Goal: Find specific page/section: Find specific page/section

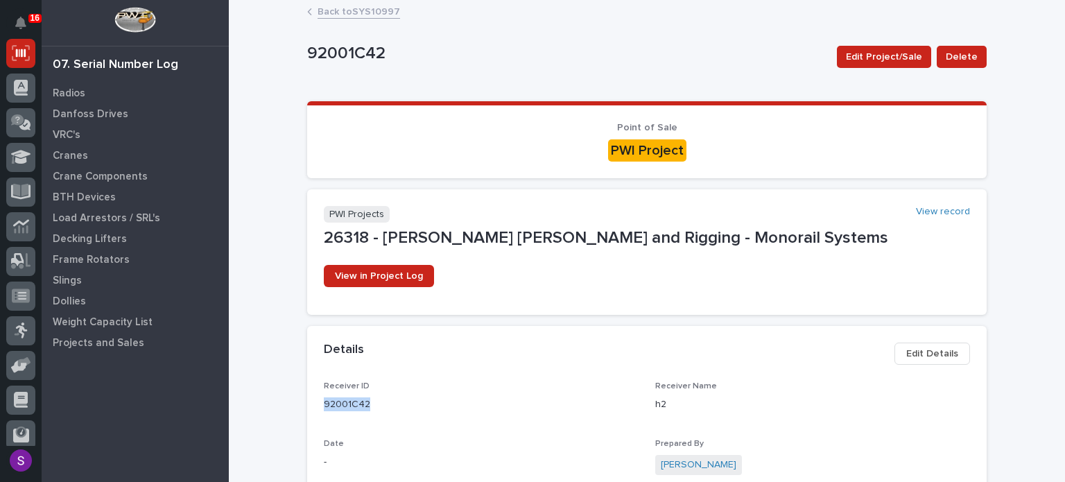
click at [358, 6] on link "Back to SYS10997" at bounding box center [358, 11] width 82 height 16
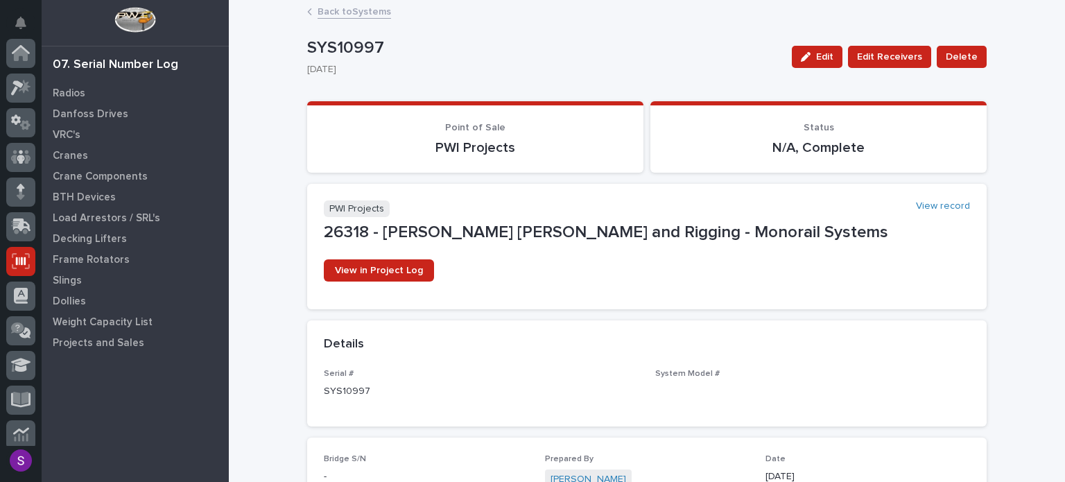
scroll to position [208, 0]
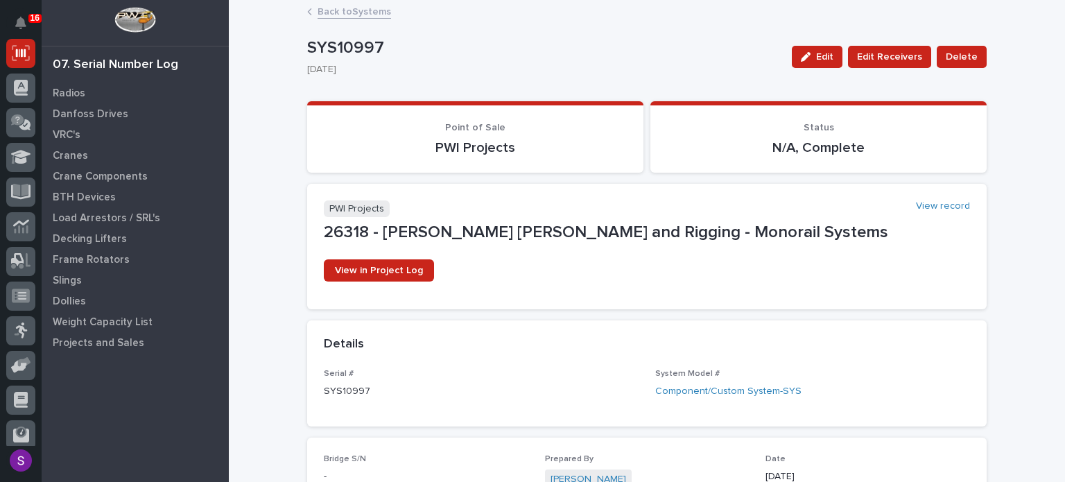
click at [340, 7] on link "Back to Systems" at bounding box center [353, 11] width 73 height 16
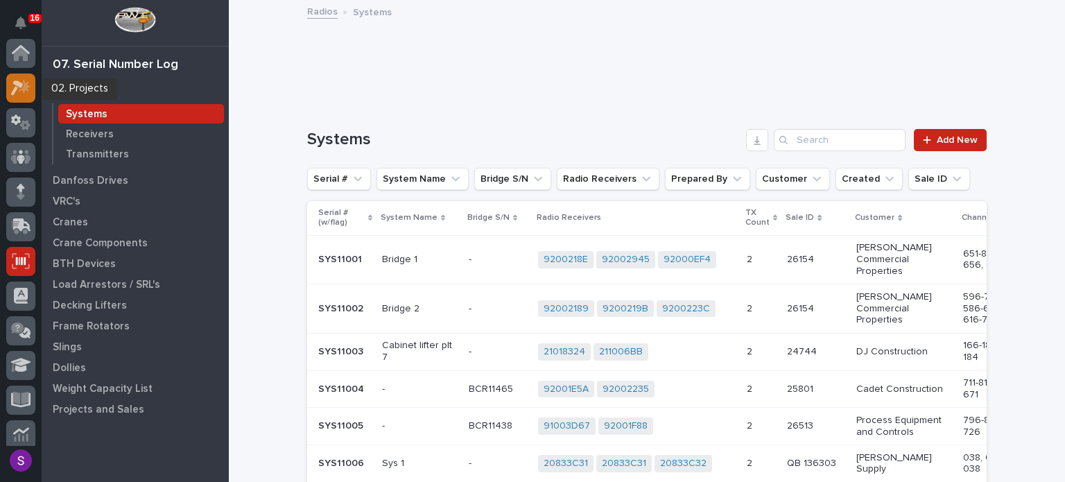
click at [22, 84] on icon at bounding box center [17, 87] width 12 height 15
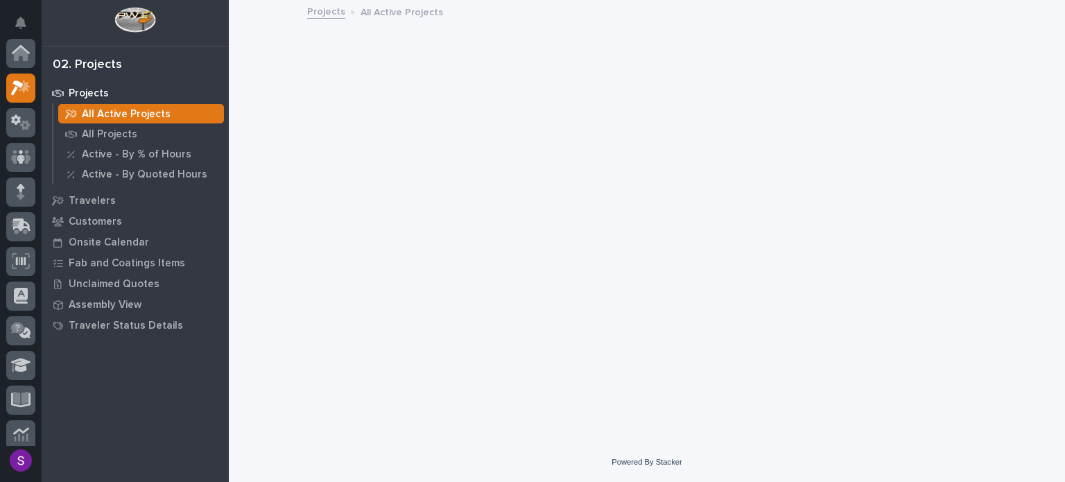
scroll to position [35, 0]
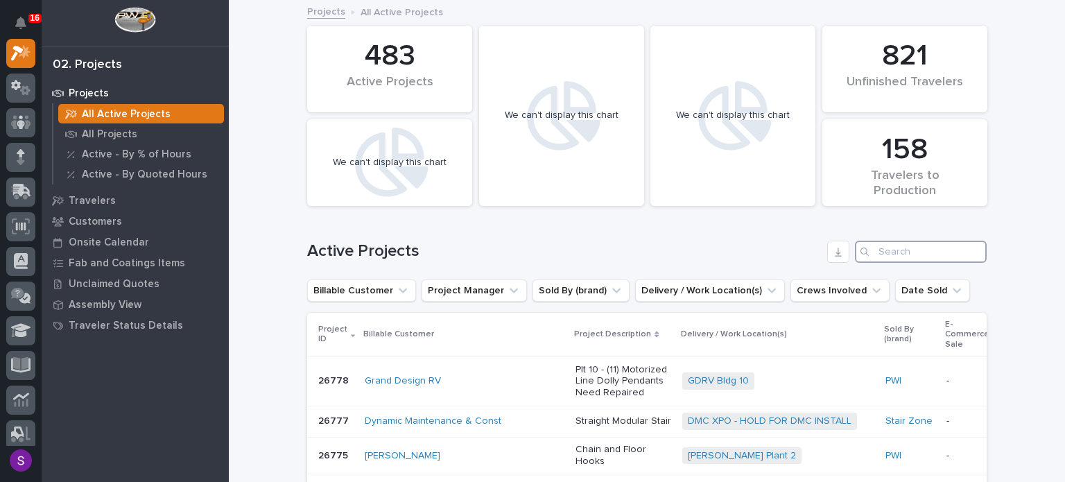
click at [913, 249] on input "Search" at bounding box center [921, 251] width 132 height 22
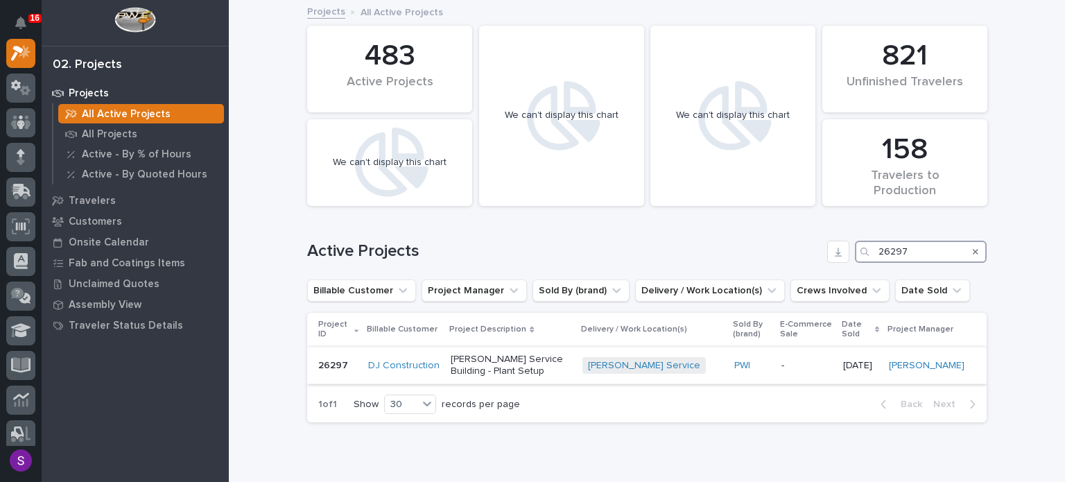
type input "26297"
click at [785, 365] on div "-" at bounding box center [806, 365] width 51 height 23
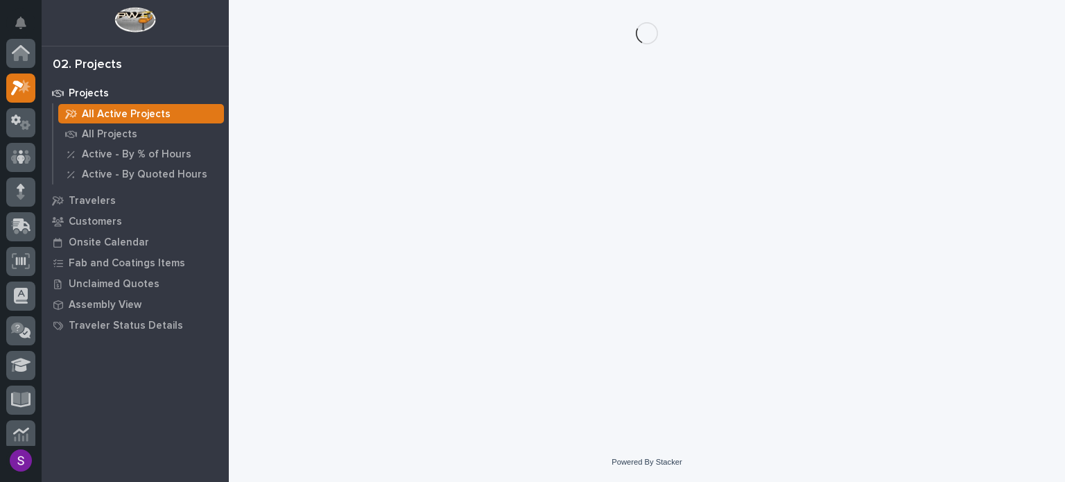
scroll to position [35, 0]
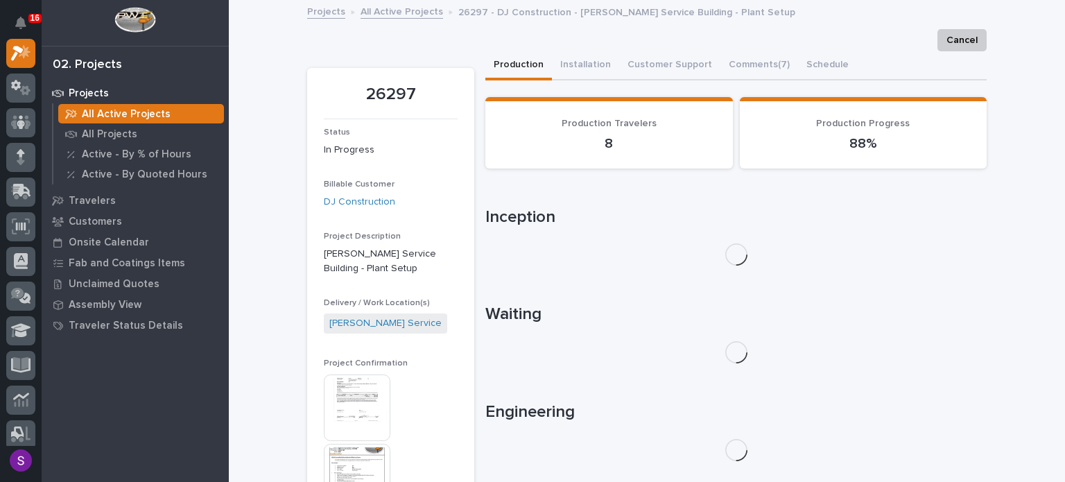
click at [360, 453] on img at bounding box center [357, 477] width 67 height 67
